Goal: Task Accomplishment & Management: Use online tool/utility

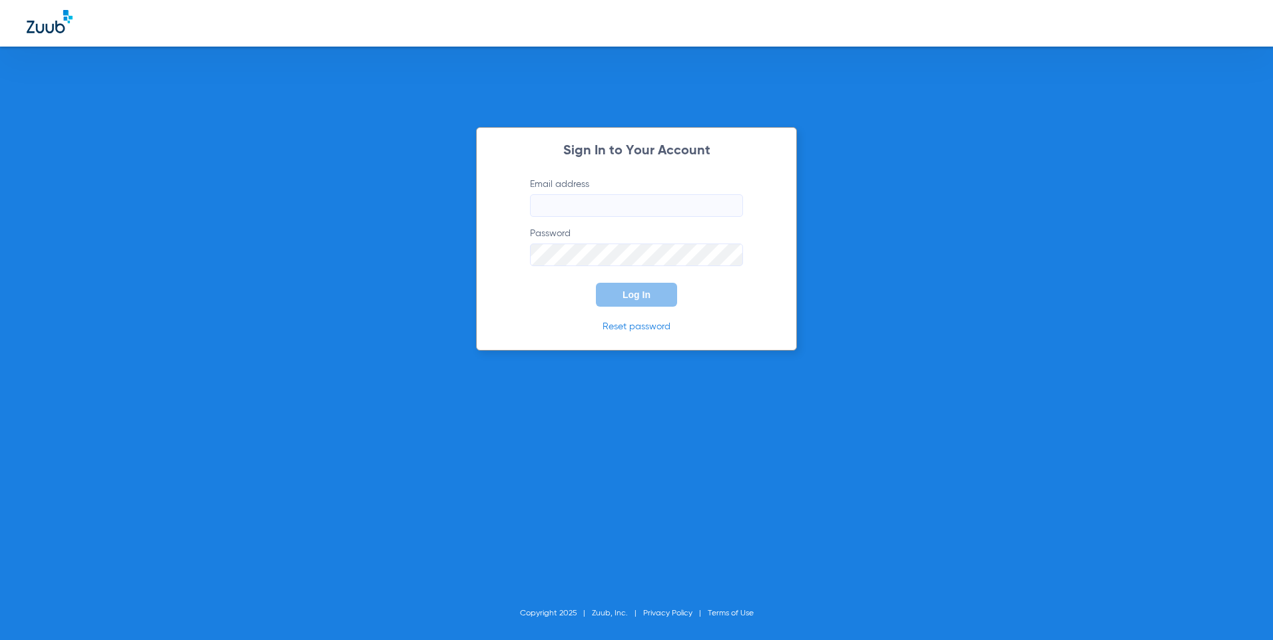
type input "[EMAIL_ADDRESS][DOMAIN_NAME]"
click at [656, 295] on button "Log In" at bounding box center [636, 295] width 81 height 24
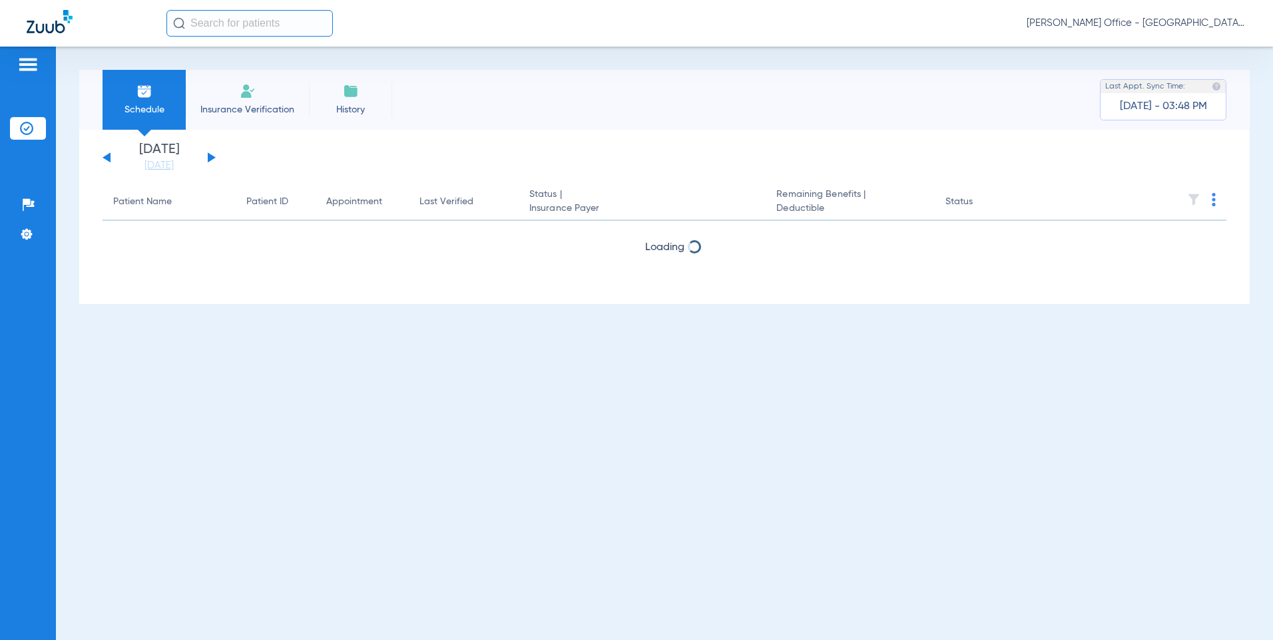
click at [212, 156] on button at bounding box center [212, 157] width 8 height 10
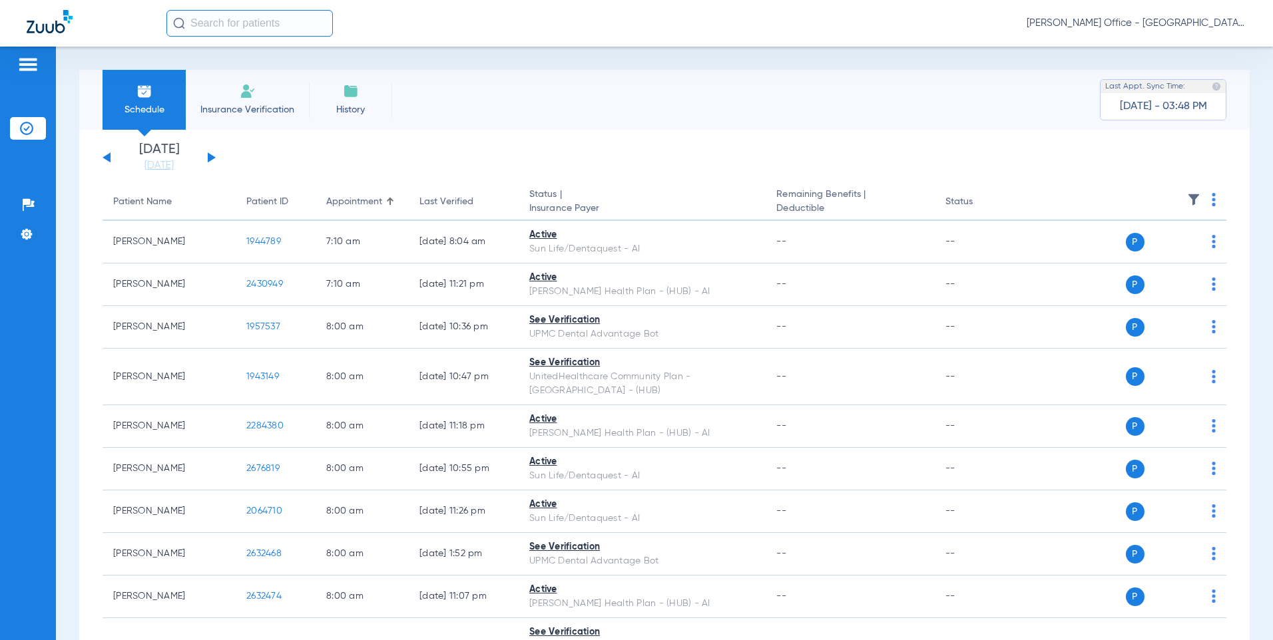
click at [1201, 192] on th at bounding box center [1125, 202] width 202 height 37
drag, startPoint x: 1203, startPoint y: 197, endPoint x: 1198, endPoint y: 206, distance: 10.2
click at [1211, 197] on img at bounding box center [1213, 199] width 4 height 13
click at [1165, 251] on span "Verify All" at bounding box center [1152, 252] width 83 height 9
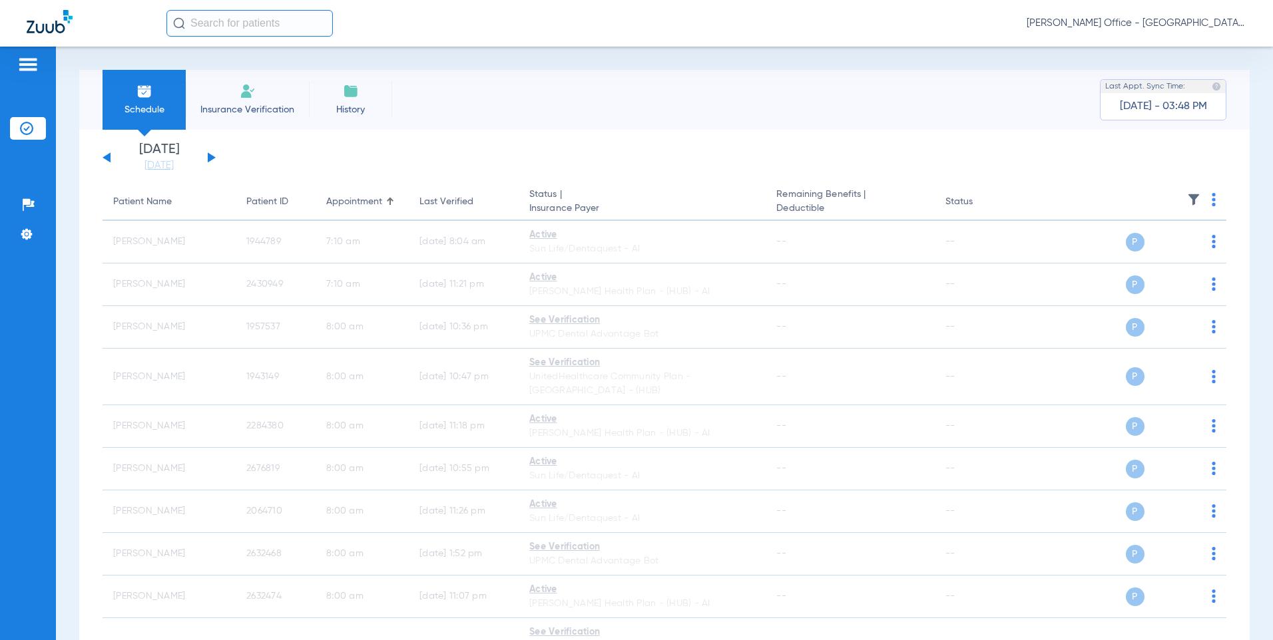
click at [210, 158] on button at bounding box center [212, 157] width 8 height 10
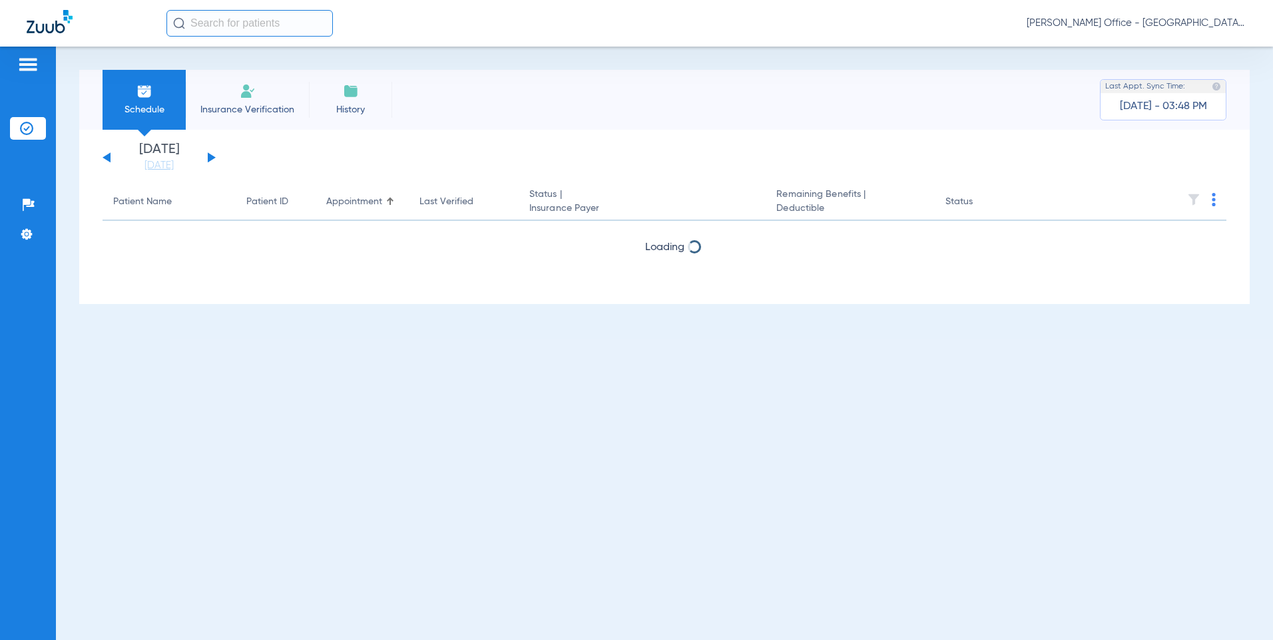
click at [1215, 205] on img at bounding box center [1213, 199] width 4 height 13
click at [1148, 251] on span "Verify All" at bounding box center [1164, 252] width 80 height 9
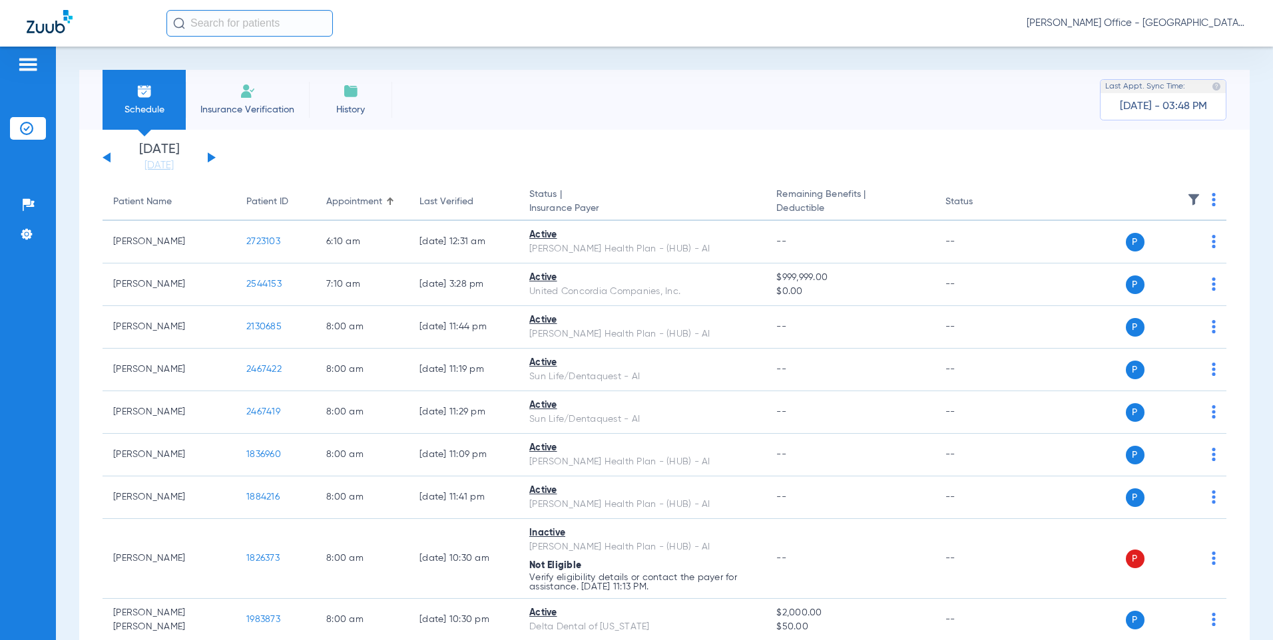
drag, startPoint x: 1202, startPoint y: 200, endPoint x: 1227, endPoint y: 11, distance: 190.6
click at [1211, 200] on img at bounding box center [1213, 199] width 4 height 13
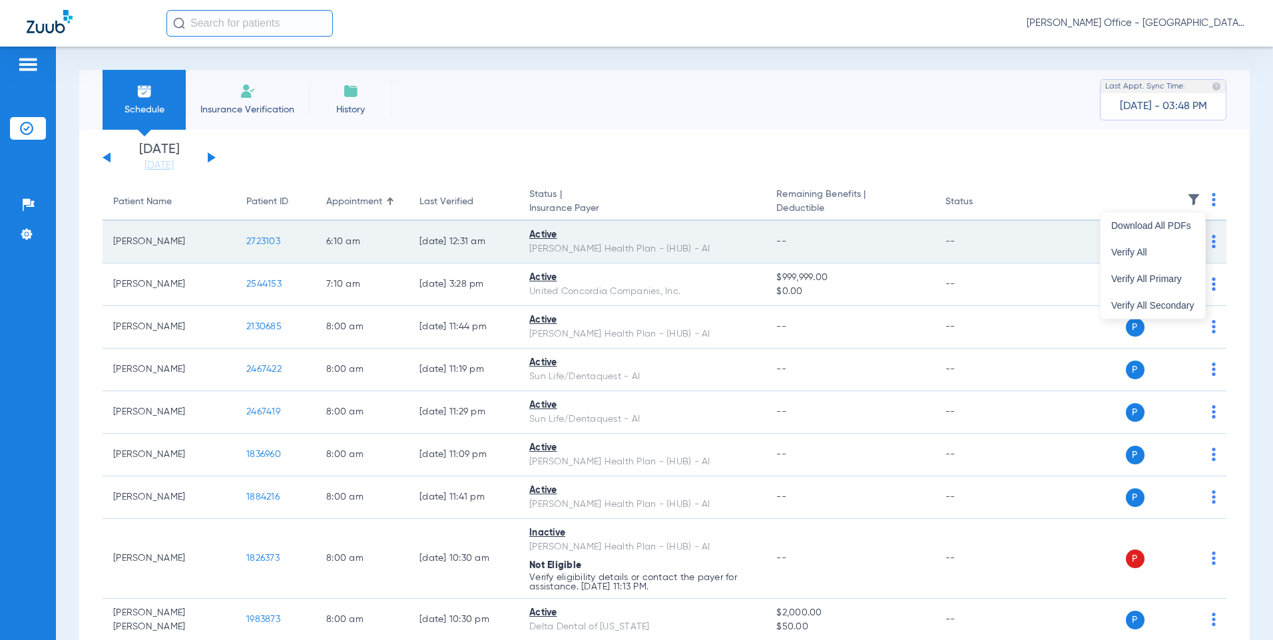
click at [1116, 252] on span "Verify All" at bounding box center [1152, 252] width 83 height 9
